Goal: Find specific page/section: Find specific page/section

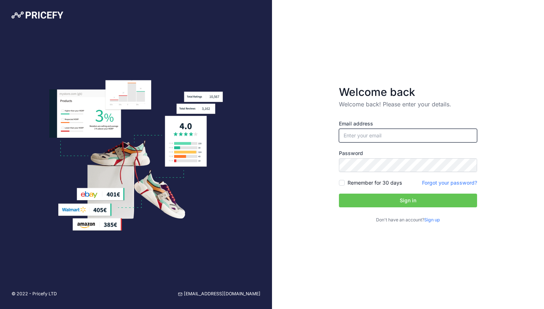
click at [364, 136] on input "email" at bounding box center [408, 136] width 138 height 14
type input "[EMAIL_ADDRESS][DOMAIN_NAME]"
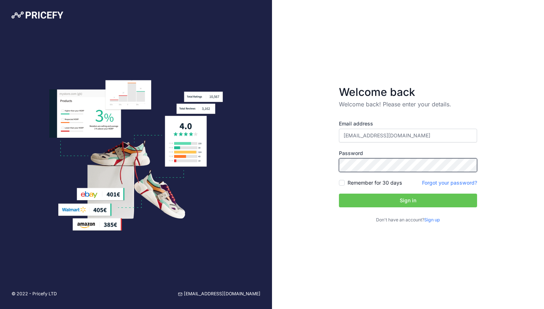
click at [315, 162] on div "Welcome back Welcome back! Please enter your details. Email address [EMAIL_ADDR…" at bounding box center [408, 154] width 272 height 309
click at [388, 197] on button "Sign in" at bounding box center [408, 200] width 138 height 14
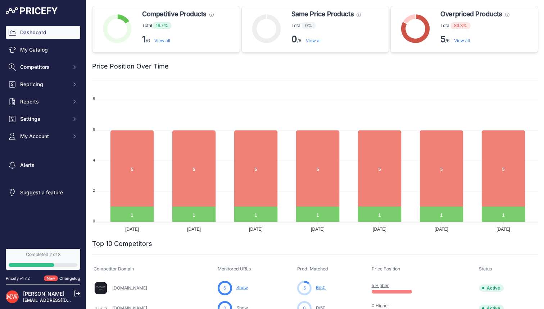
click at [464, 41] on link "View all" at bounding box center [462, 40] width 16 height 5
click at [162, 40] on link "View all" at bounding box center [162, 40] width 16 height 5
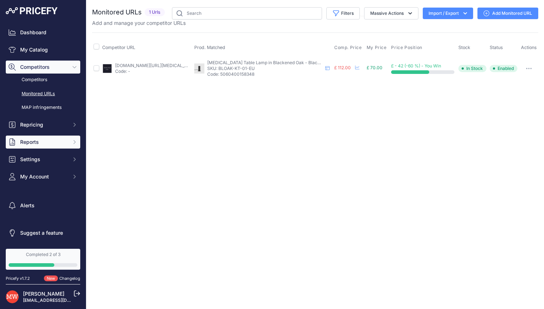
click at [38, 141] on span "Reports" at bounding box center [43, 141] width 47 height 7
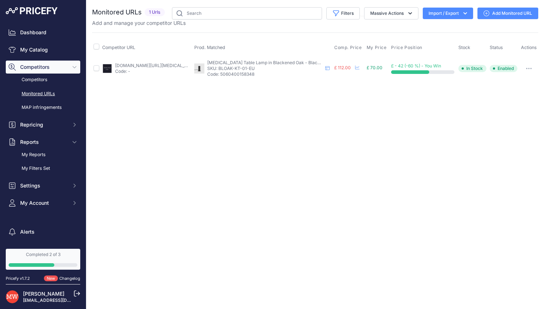
click at [134, 152] on div "Close You are not connected to the internet." at bounding box center [315, 154] width 458 height 309
